Goal: Task Accomplishment & Management: Manage account settings

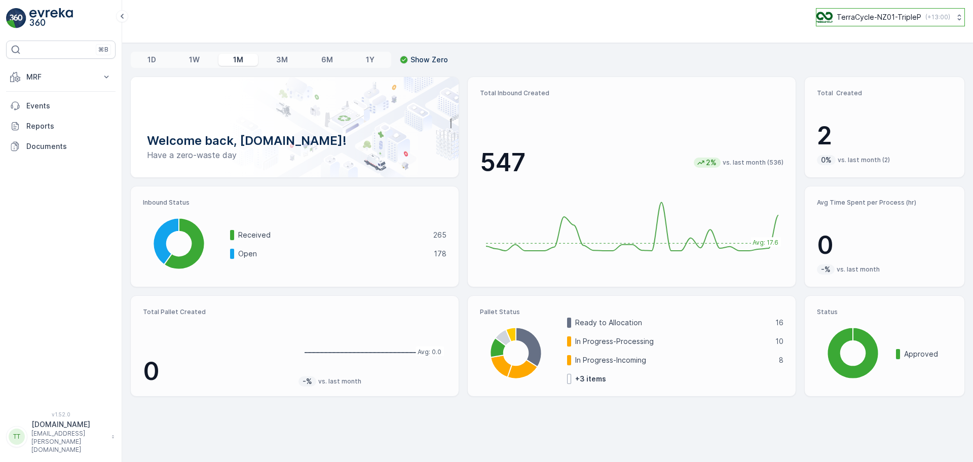
click at [867, 15] on p "TerraCycle-NZ01-TripleP" at bounding box center [879, 17] width 85 height 10
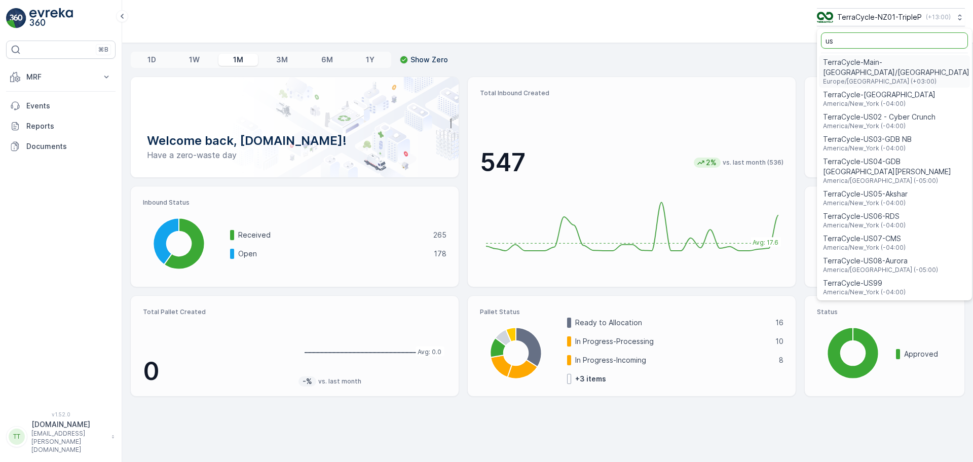
type input "us"
click at [911, 254] on div "TerraCycle-US08-Aurora America/Chicago (-05:00)" at bounding box center [894, 265] width 151 height 22
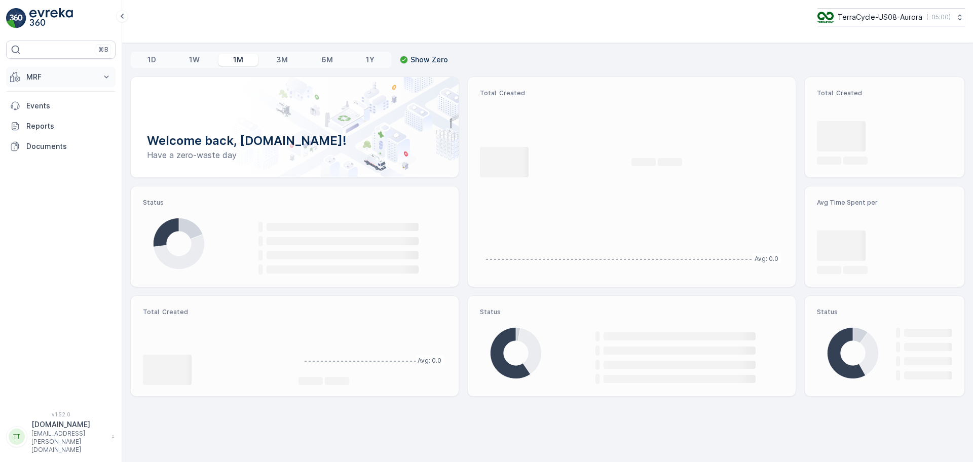
click at [83, 72] on p "MRF" at bounding box center [60, 77] width 69 height 10
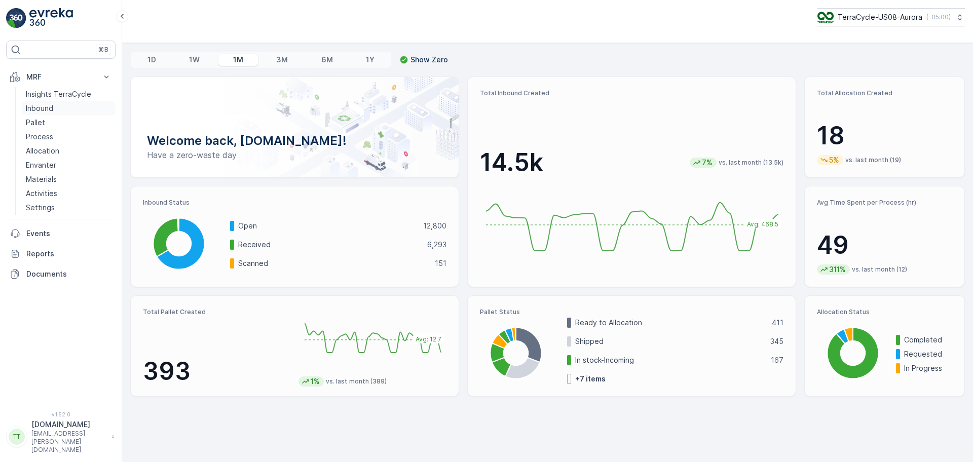
click at [53, 109] on link "Inbound" at bounding box center [69, 108] width 94 height 14
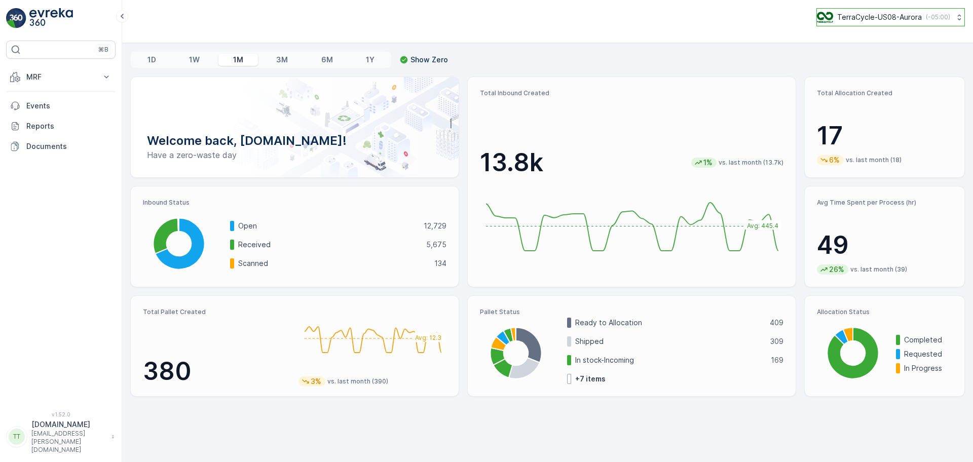
click at [890, 15] on p "TerraCycle-US08-Aurora" at bounding box center [879, 17] width 85 height 10
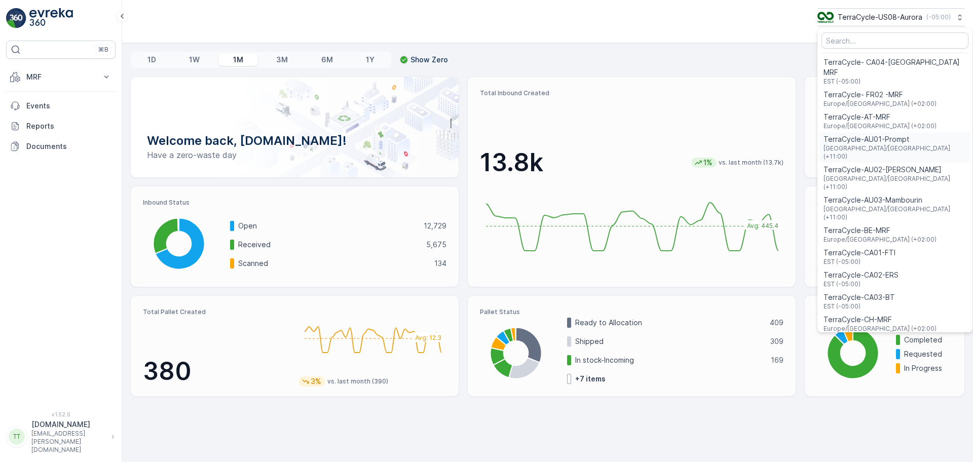
click at [854, 134] on span "TerraCycle-AU01-Prompt" at bounding box center [895, 139] width 143 height 10
